Goal: Information Seeking & Learning: Learn about a topic

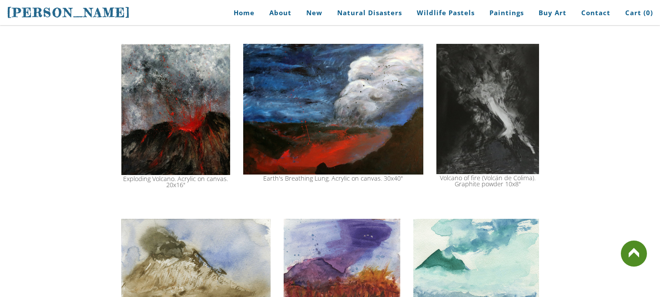
scroll to position [818, 0]
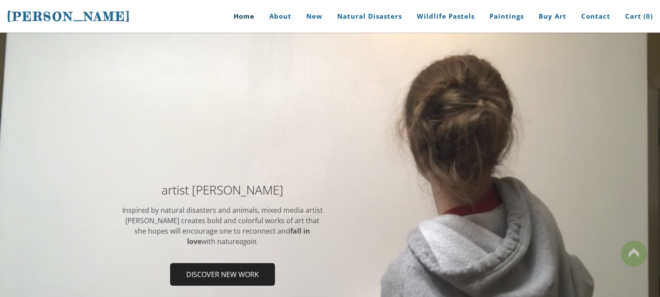
click at [531, 81] on div at bounding box center [330, 238] width 660 height 410
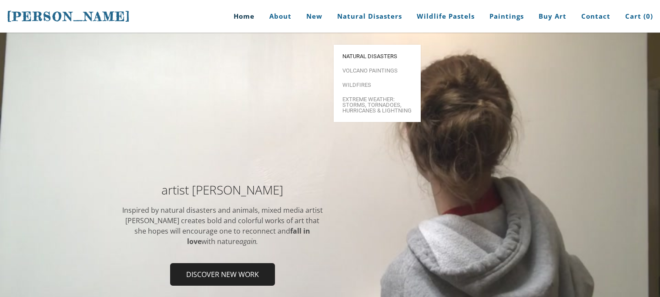
click at [373, 53] on span "Natural Disasters" at bounding box center [377, 56] width 70 height 6
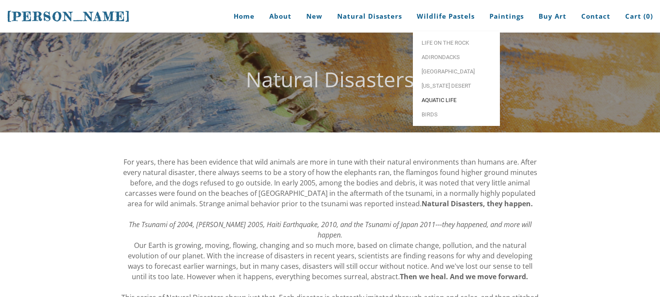
click at [450, 99] on span "Aquatic life" at bounding box center [456, 100] width 70 height 6
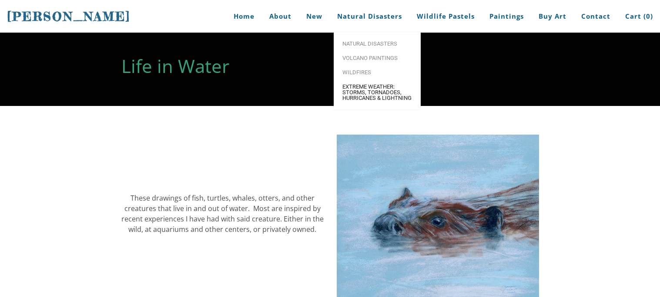
click at [388, 102] on link "Extreme Weather: Storms, Tornadoes, Hurricanes & Lightning" at bounding box center [377, 93] width 87 height 26
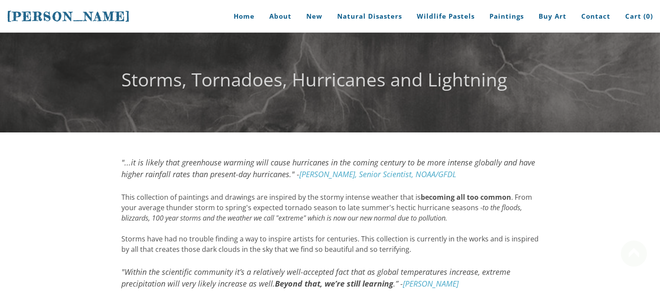
scroll to position [0, 0]
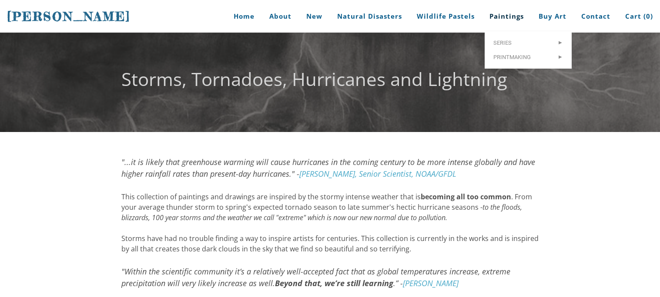
click at [501, 24] on link "Paintings" at bounding box center [506, 16] width 47 height 33
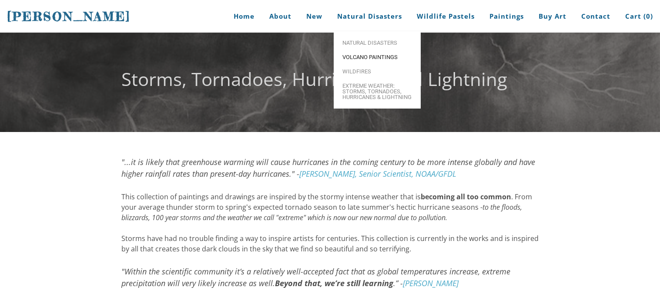
click at [369, 53] on link "Volcano paintings" at bounding box center [377, 57] width 87 height 14
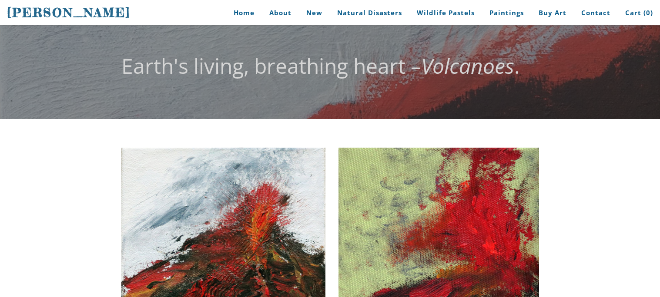
scroll to position [14, 0]
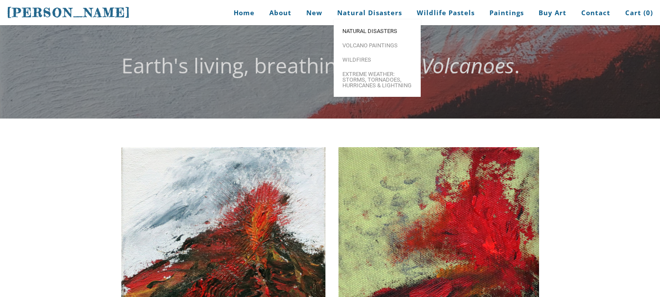
click at [373, 30] on span "Natural Disasters" at bounding box center [377, 31] width 70 height 6
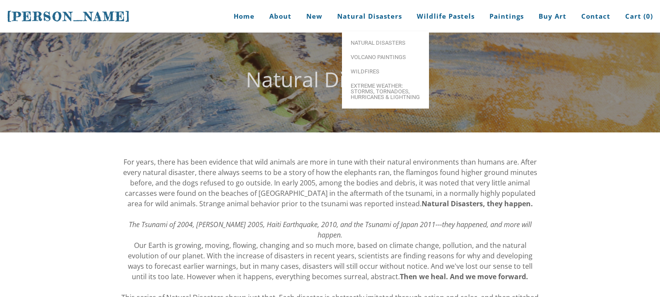
click at [251, 76] on font "Natural Disasters" at bounding box center [330, 79] width 168 height 28
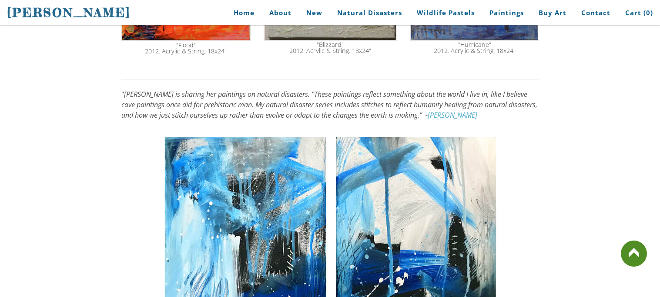
scroll to position [695, 0]
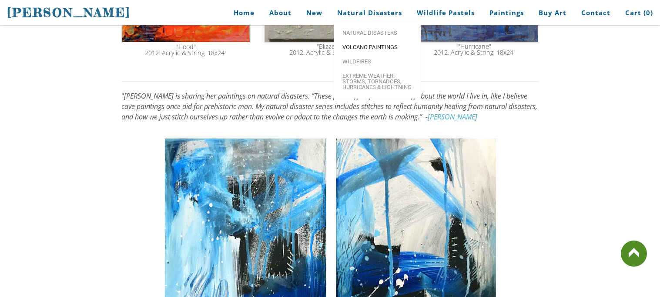
click at [360, 43] on link "Volcano paintings" at bounding box center [377, 47] width 87 height 14
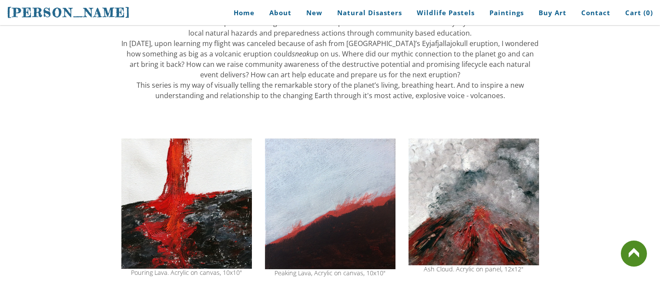
scroll to position [554, 0]
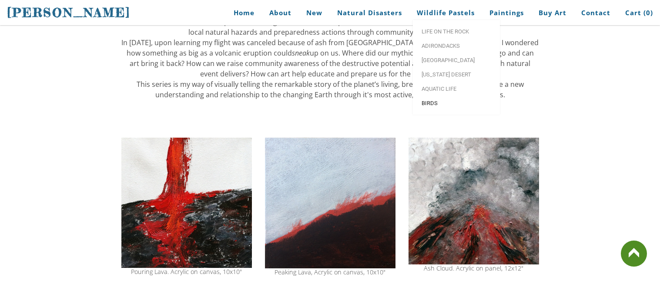
click at [443, 109] on link "Birds" at bounding box center [456, 103] width 87 height 14
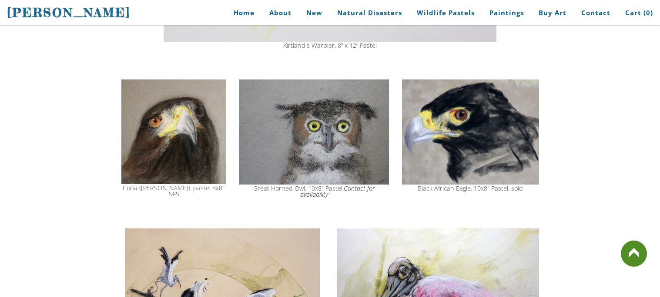
scroll to position [1576, 0]
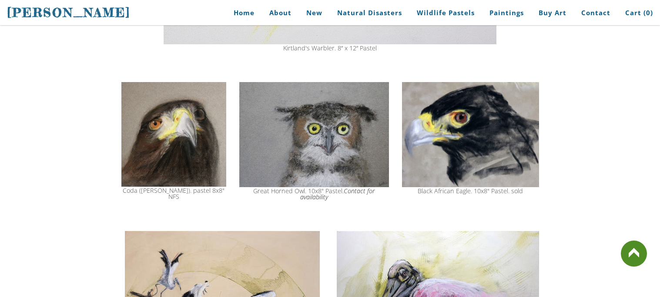
click at [483, 144] on img at bounding box center [470, 134] width 137 height 105
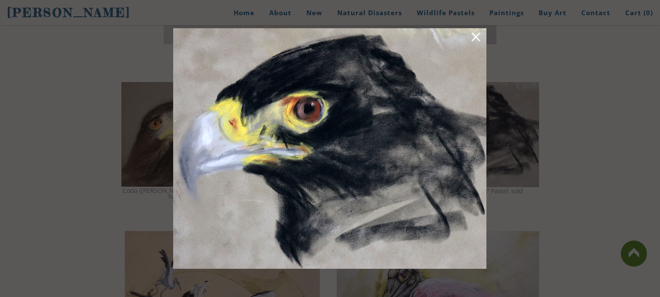
click at [473, 40] on link at bounding box center [476, 38] width 12 height 13
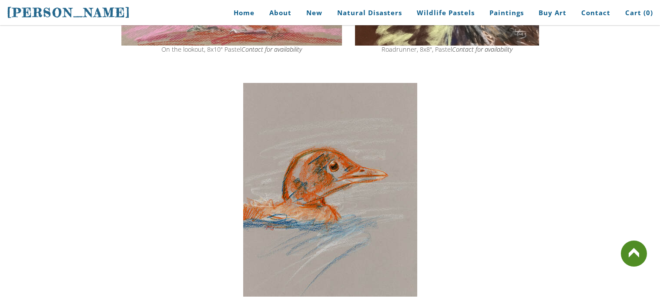
scroll to position [602, 0]
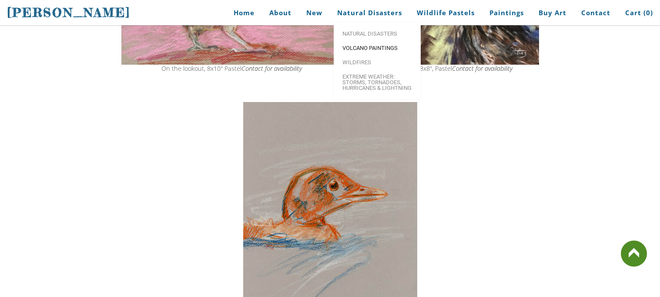
click at [378, 45] on span "Volcano paintings" at bounding box center [377, 48] width 70 height 6
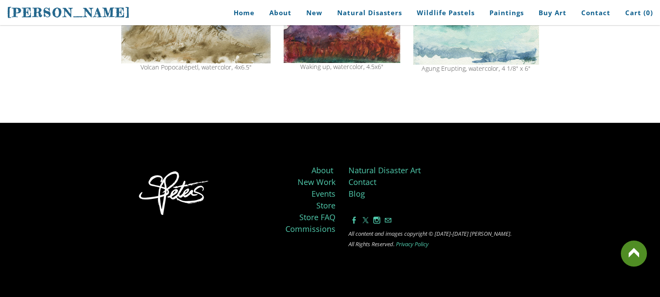
scroll to position [1076, 0]
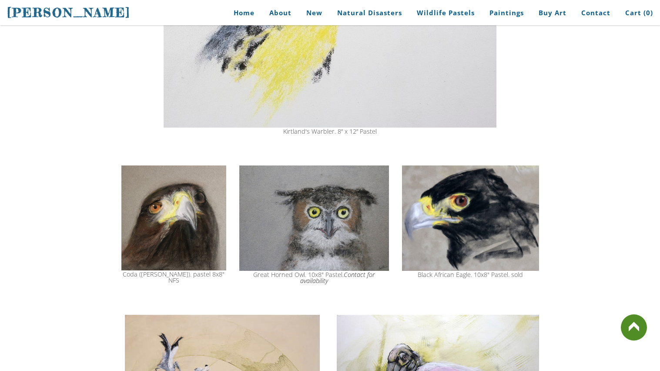
scroll to position [1494, 0]
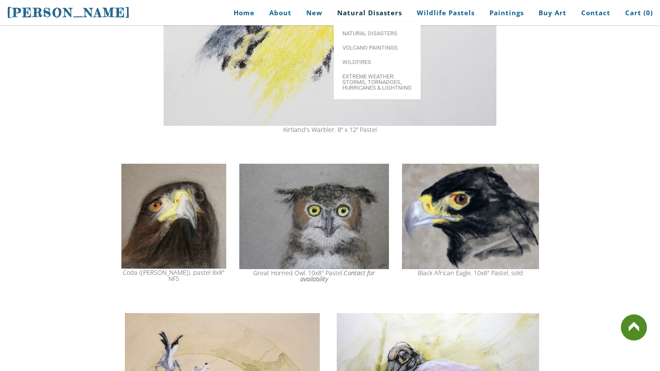
click at [380, 9] on link "Natural Disasters" at bounding box center [370, 13] width 78 height 20
click at [377, 47] on span "Volcano paintings" at bounding box center [377, 48] width 70 height 6
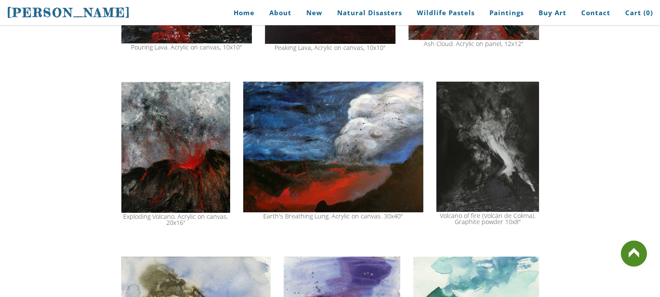
scroll to position [780, 0]
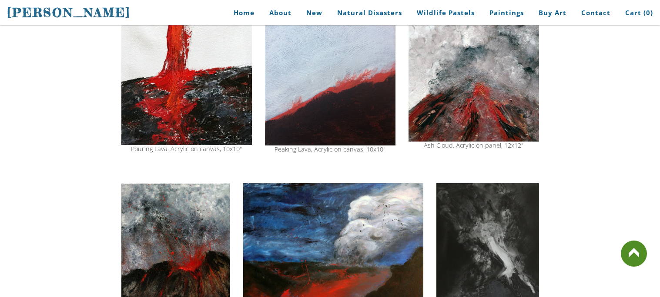
scroll to position [678, 0]
